Goal: Unclear

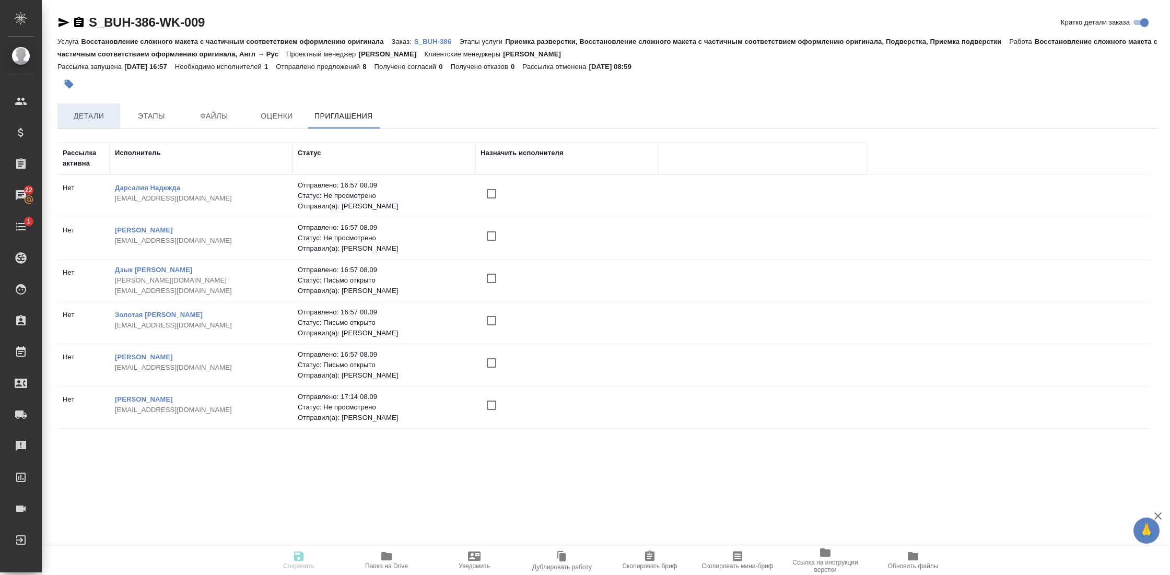
click at [102, 114] on span "Детали" at bounding box center [89, 116] width 50 height 13
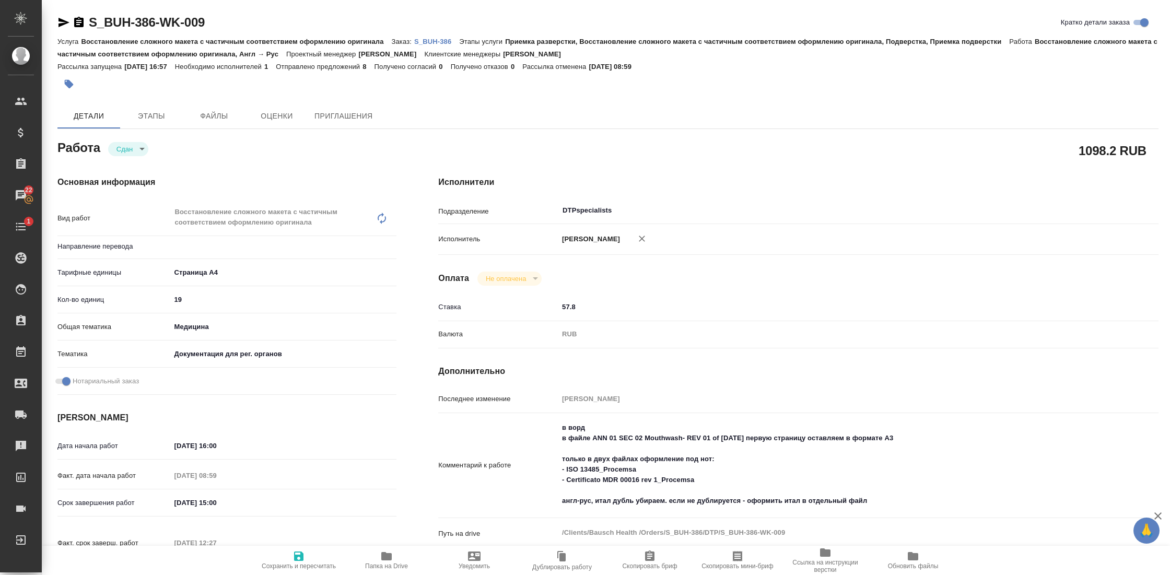
type textarea "x"
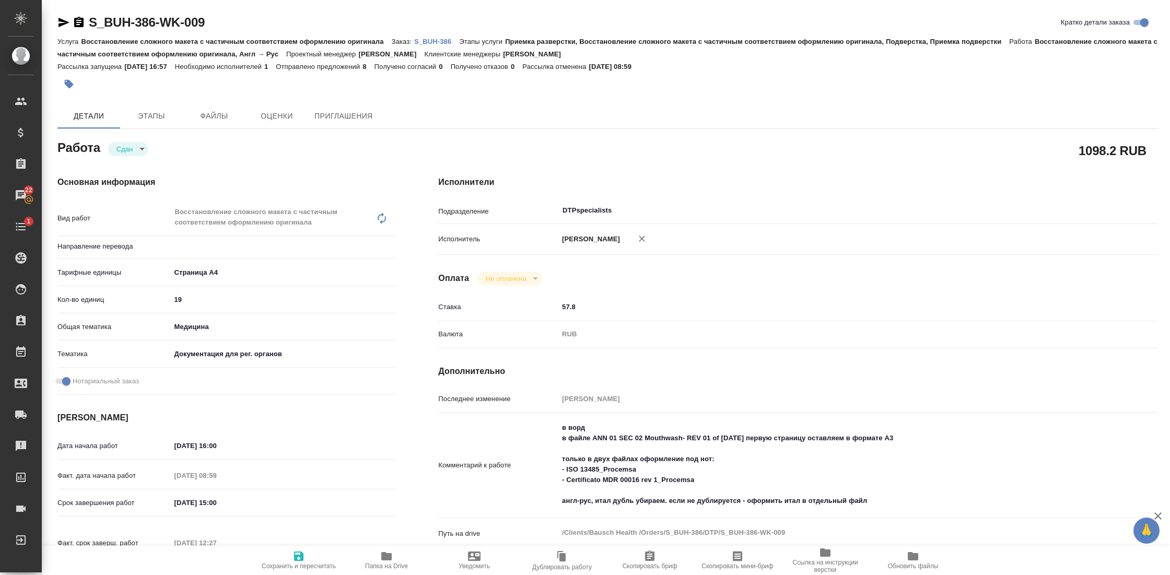
type textarea "x"
type input "англ-рус"
type textarea "x"
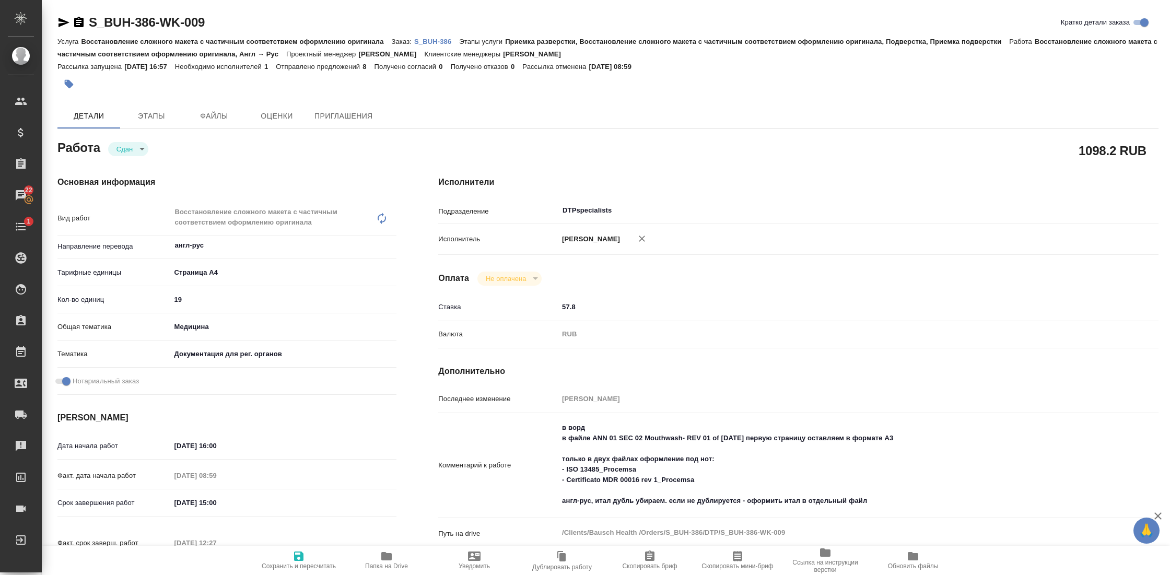
type textarea "x"
click at [322, 110] on span "Приглашения" at bounding box center [343, 116] width 58 height 13
